Goal: Information Seeking & Learning: Find specific fact

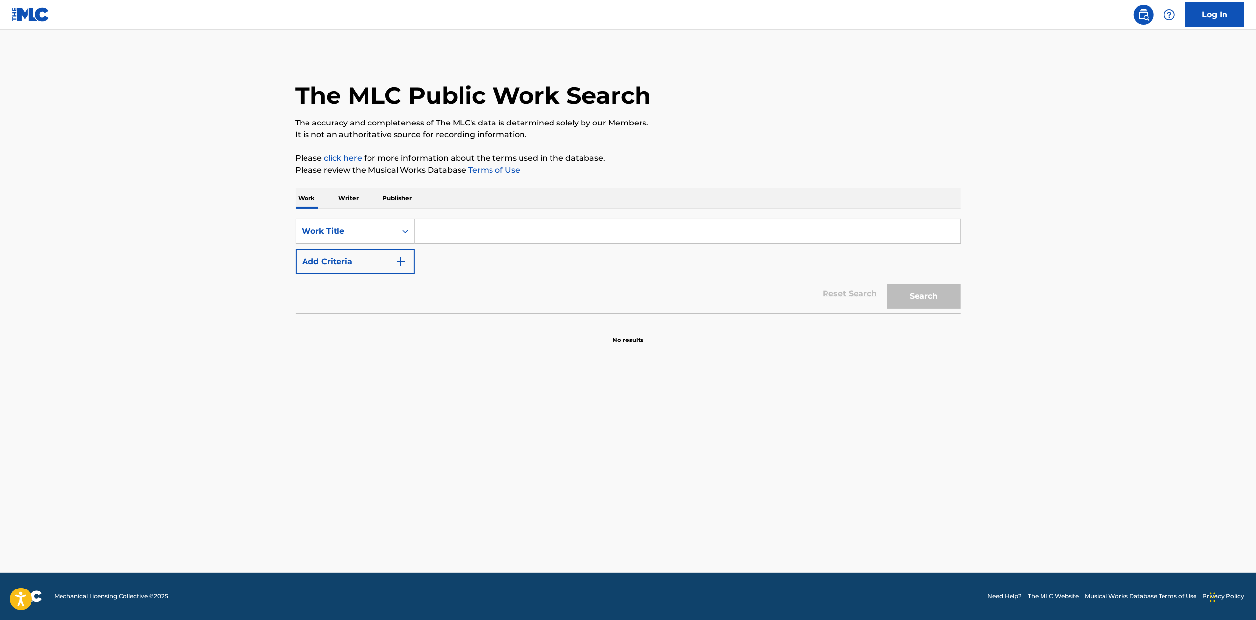
click at [502, 231] on input "Search Form" at bounding box center [687, 231] width 545 height 24
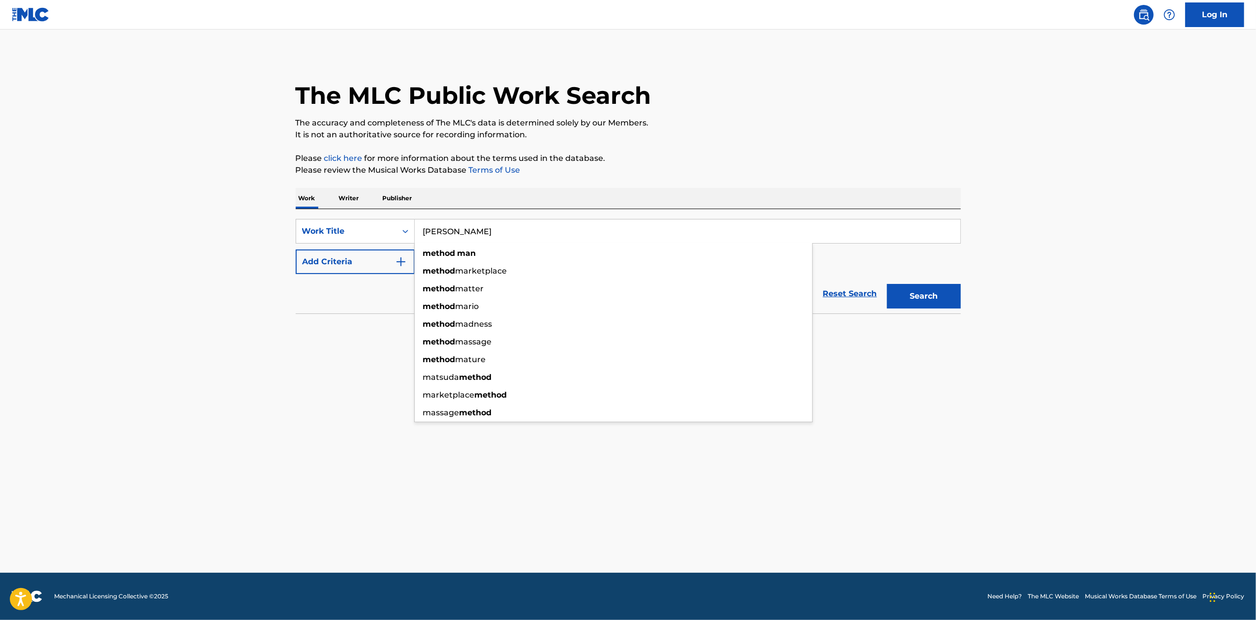
type input "Method Man"
click at [887, 284] on button "Search" at bounding box center [924, 296] width 74 height 25
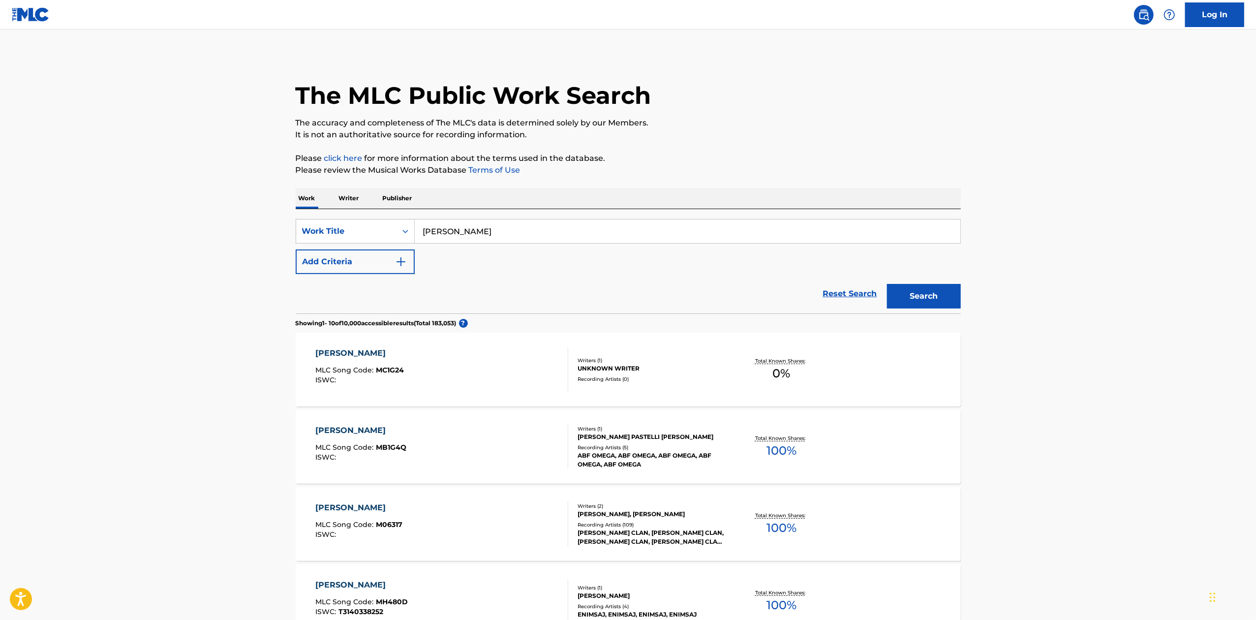
click at [1035, 438] on main "The MLC Public Work Search The accuracy and completeness of The MLC's data is d…" at bounding box center [628, 593] width 1256 height 1127
click at [648, 513] on div "CLIFFORD SMITH, ROBERT F DIGGS" at bounding box center [651, 513] width 149 height 9
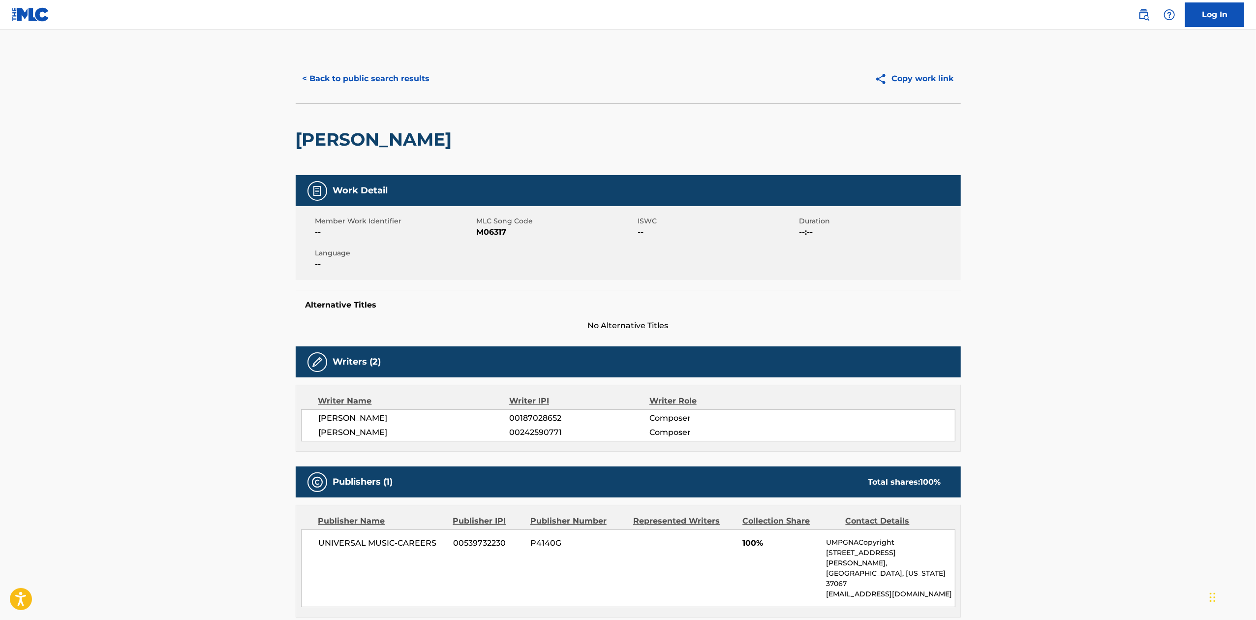
click at [493, 233] on span "M06317" at bounding box center [556, 232] width 159 height 12
copy span "M06317"
click at [510, 261] on div "Member Work Identifier -- MLC Song Code M06317 ISWC -- Duration --:-- Language …" at bounding box center [628, 243] width 665 height 74
click at [679, 445] on div "Writer Name Writer IPI Writer Role CLIFFORD SMITH 00187028652 Composer ROBERT F…" at bounding box center [628, 418] width 665 height 67
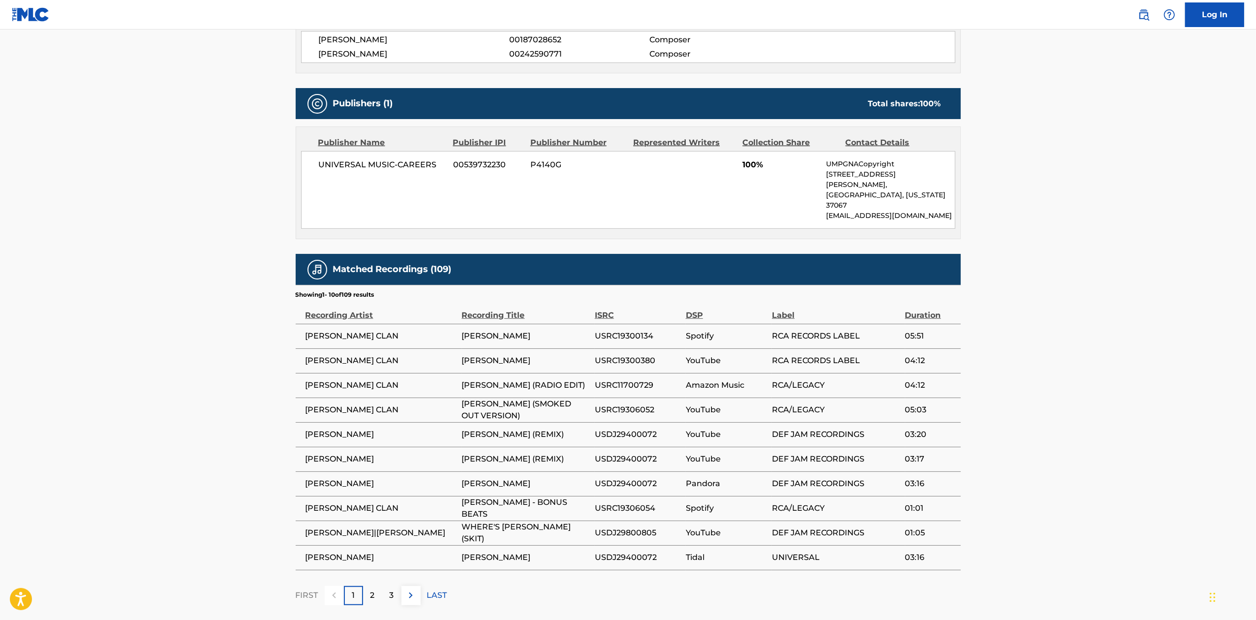
scroll to position [407, 0]
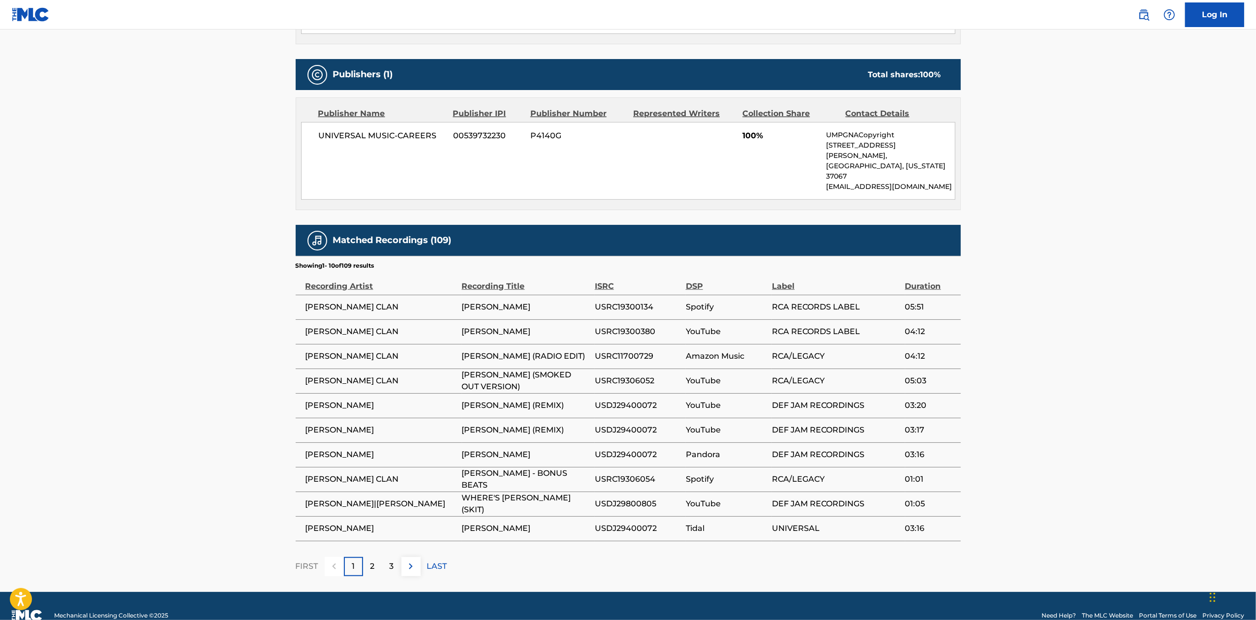
click at [943, 256] on section "Showing 1 - 10 of 109 results" at bounding box center [628, 263] width 665 height 14
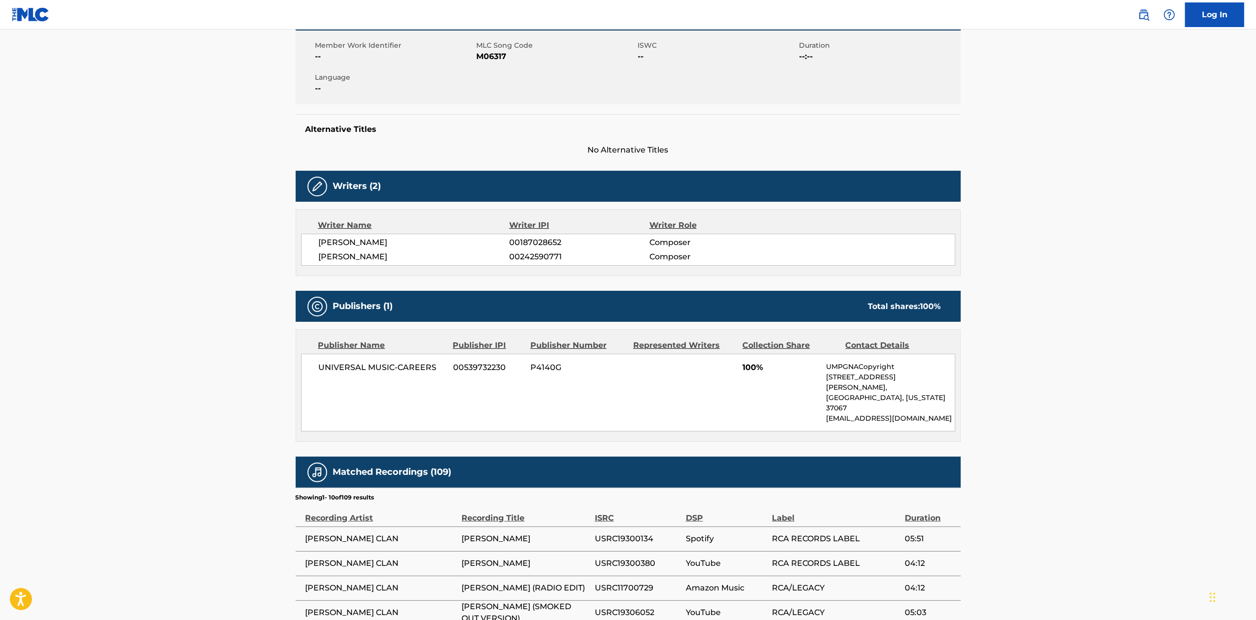
scroll to position [0, 0]
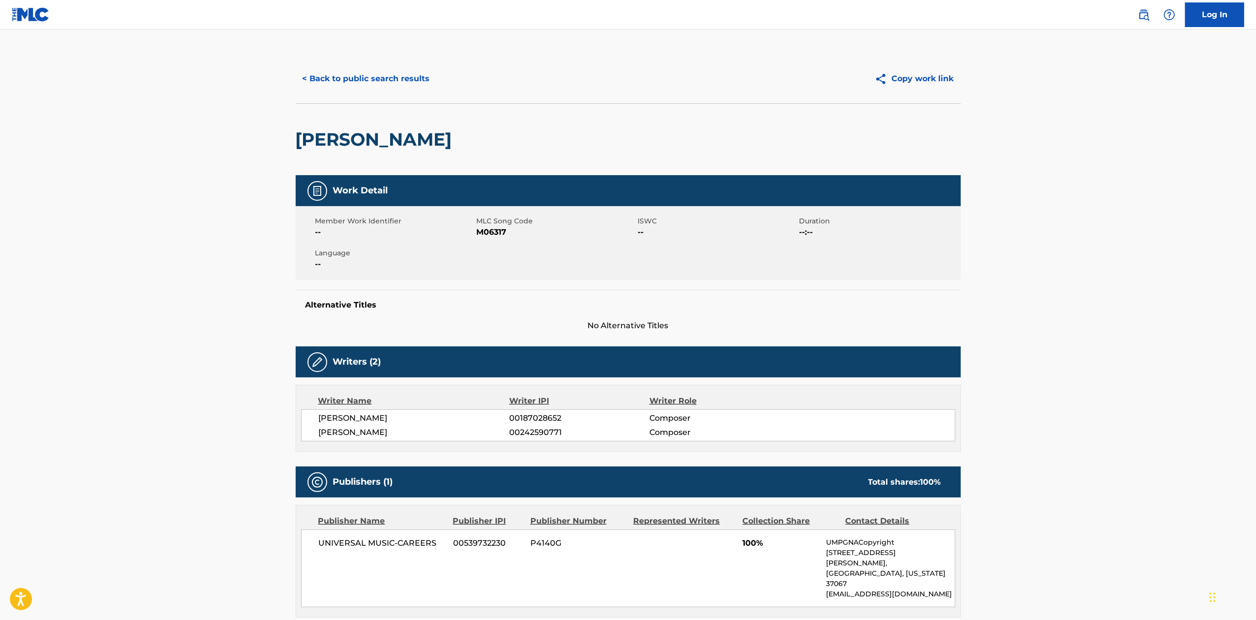
click at [1022, 190] on main "< Back to public search results Copy work link METHOD MAN Work Detail Member Wo…" at bounding box center [628, 514] width 1256 height 969
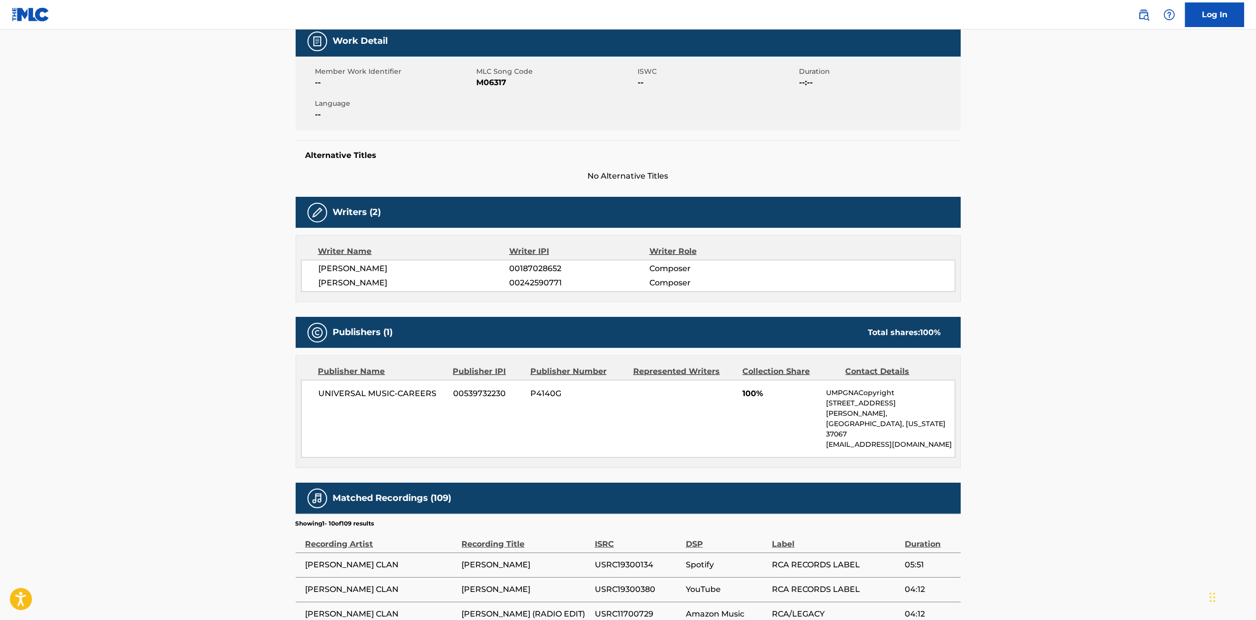
scroll to position [328, 0]
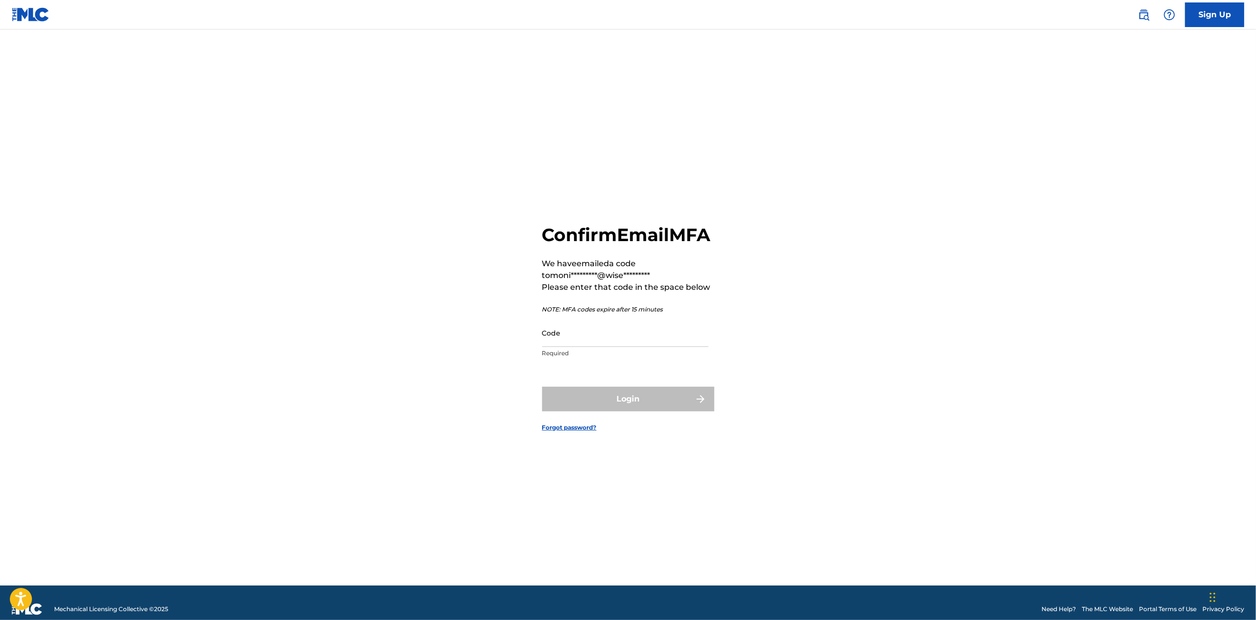
drag, startPoint x: 619, startPoint y: 346, endPoint x: 632, endPoint y: 346, distance: 13.3
click at [619, 346] on input "Code" at bounding box center [625, 333] width 166 height 28
click at [636, 347] on input "Code" at bounding box center [625, 333] width 166 height 28
paste input "356259"
type input "356259"
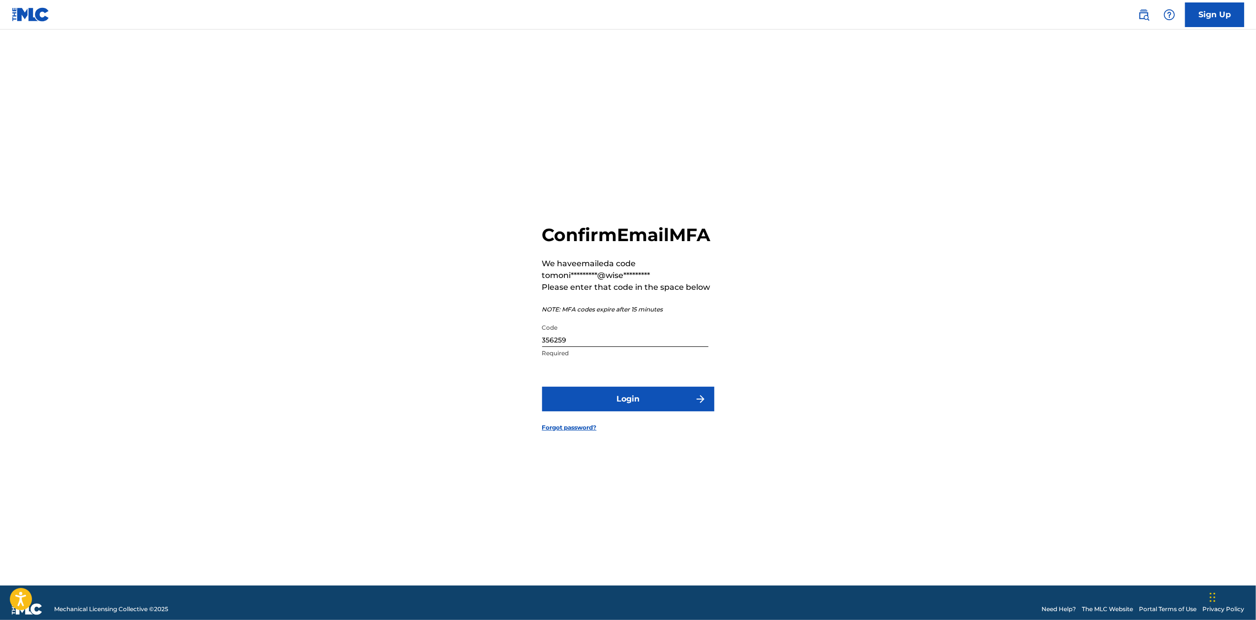
click at [654, 405] on button "Login" at bounding box center [628, 399] width 172 height 25
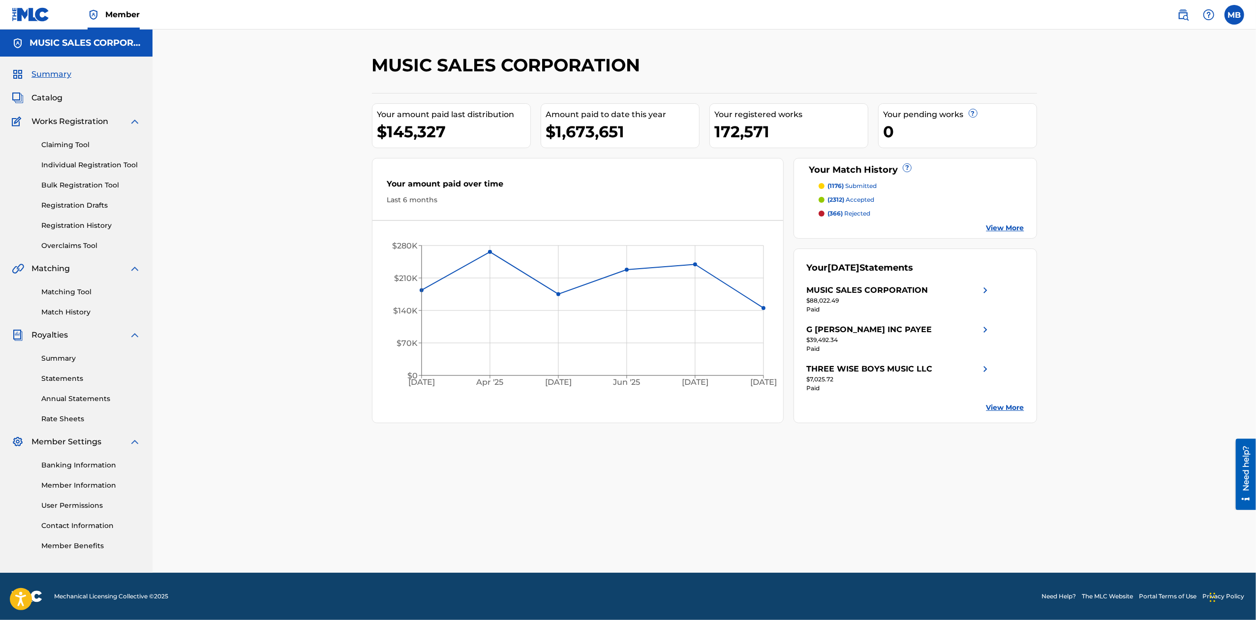
click at [1018, 410] on link "View More" at bounding box center [1005, 407] width 38 height 10
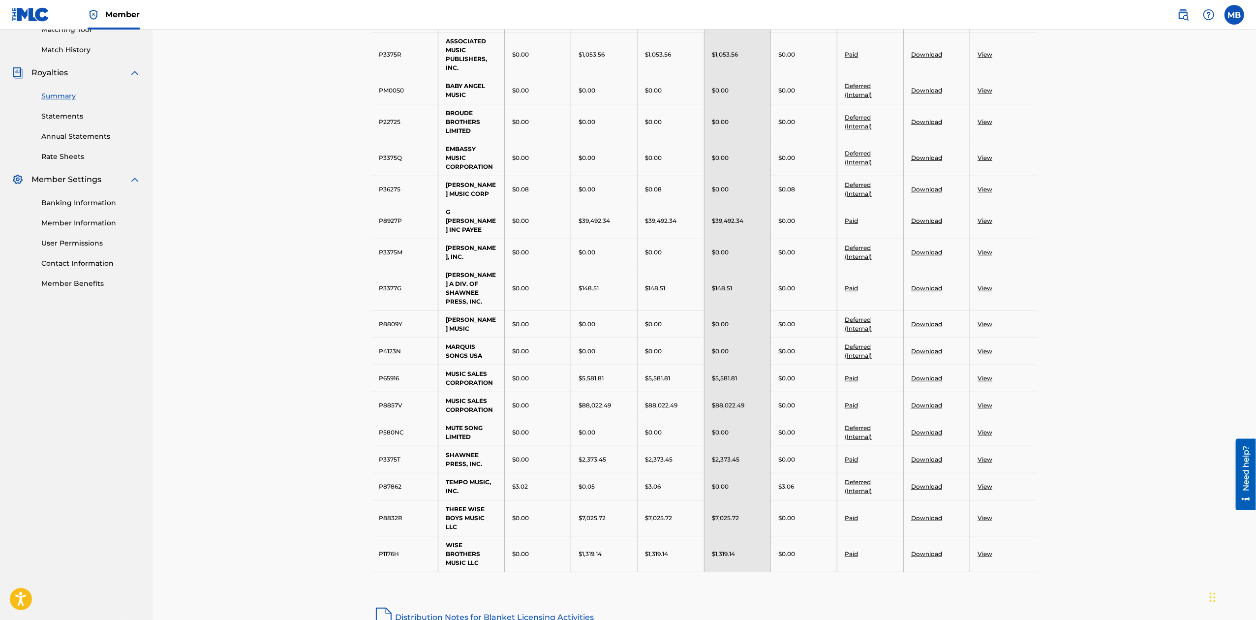
scroll to position [197, 0]
